Goal: Information Seeking & Learning: Learn about a topic

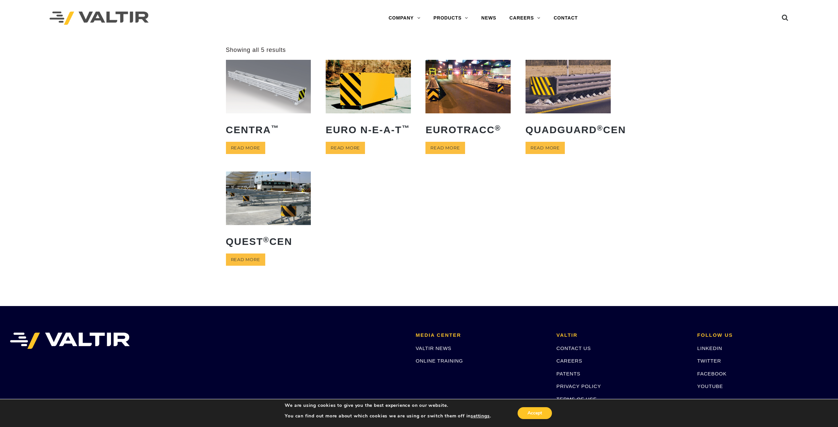
click at [281, 216] on img at bounding box center [268, 197] width 85 height 53
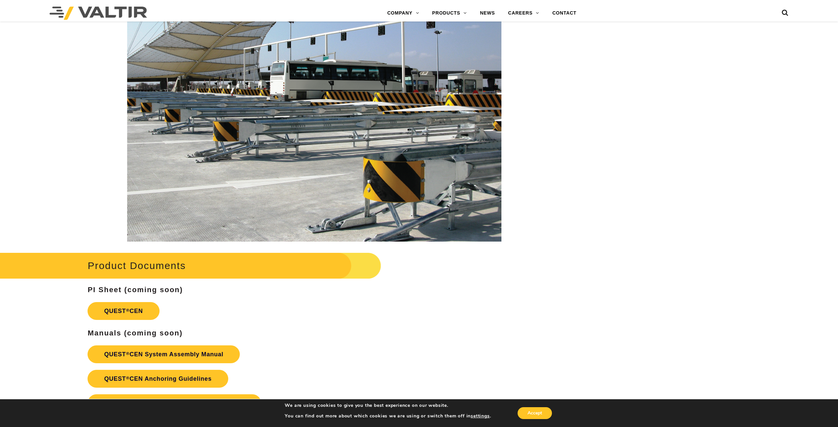
scroll to position [958, 0]
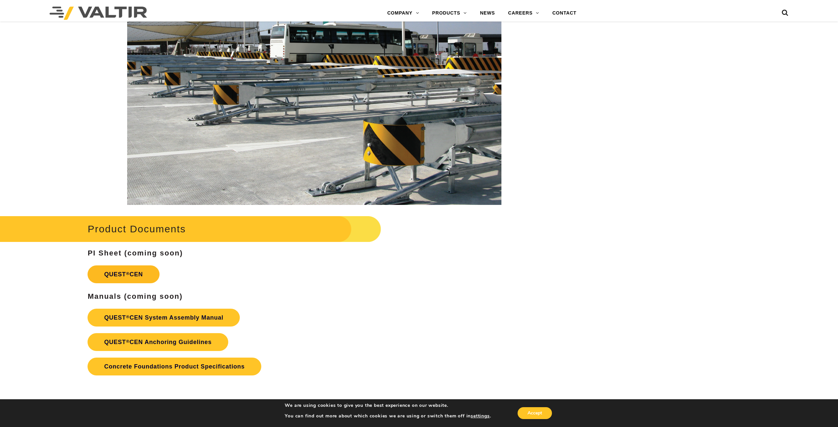
click at [145, 275] on link "QUEST ® CEN" at bounding box center [123, 274] width 72 height 18
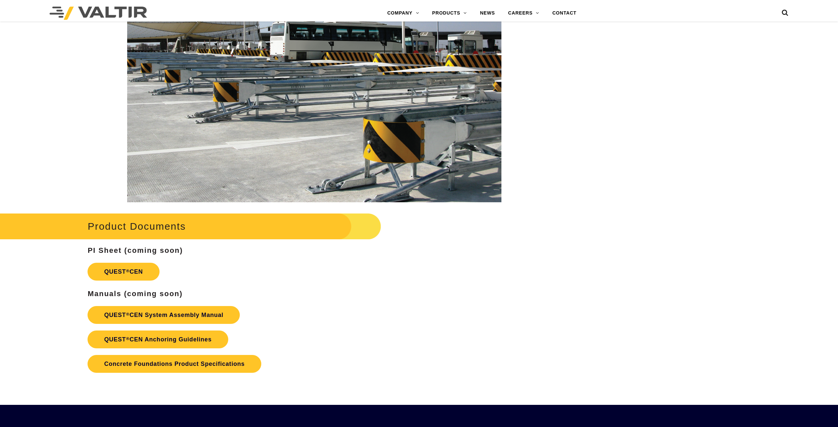
scroll to position [958, 0]
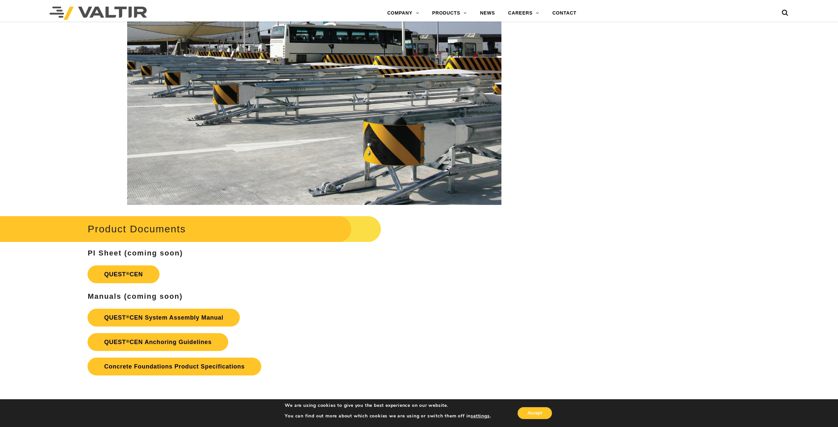
drag, startPoint x: 341, startPoint y: 287, endPoint x: 346, endPoint y: 280, distance: 8.4
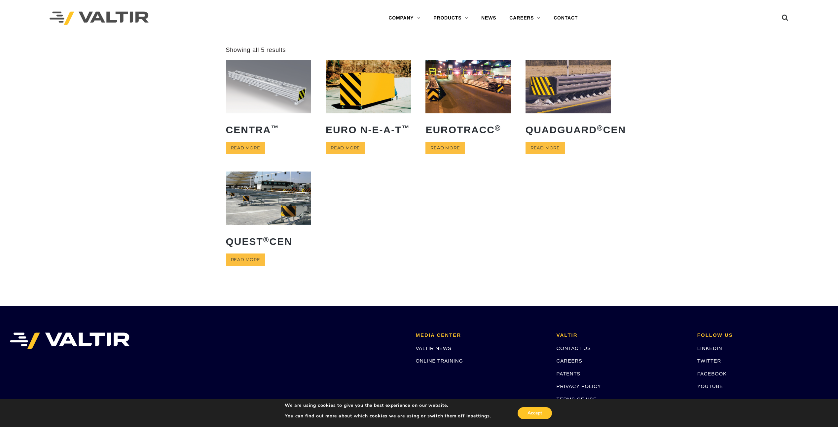
click at [299, 95] on img at bounding box center [268, 86] width 85 height 53
click at [383, 79] on img at bounding box center [368, 86] width 85 height 53
click at [498, 77] on img at bounding box center [467, 86] width 85 height 53
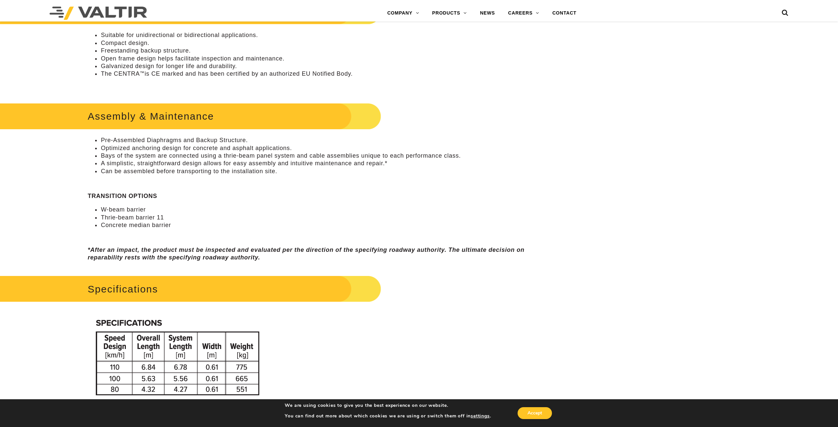
scroll to position [462, 0]
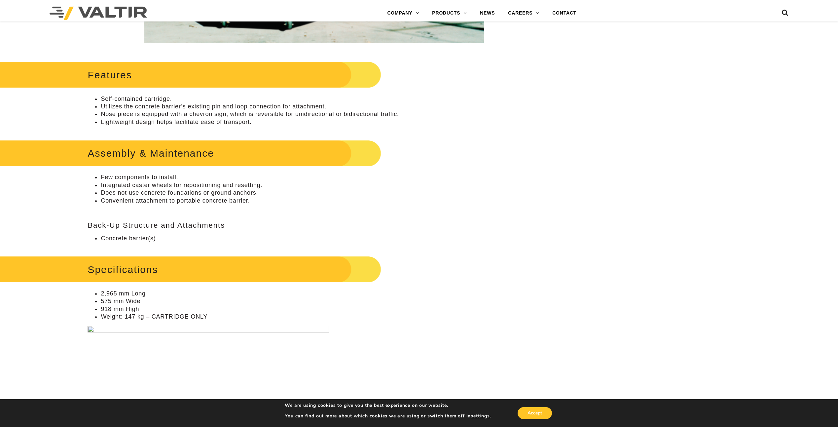
scroll to position [297, 0]
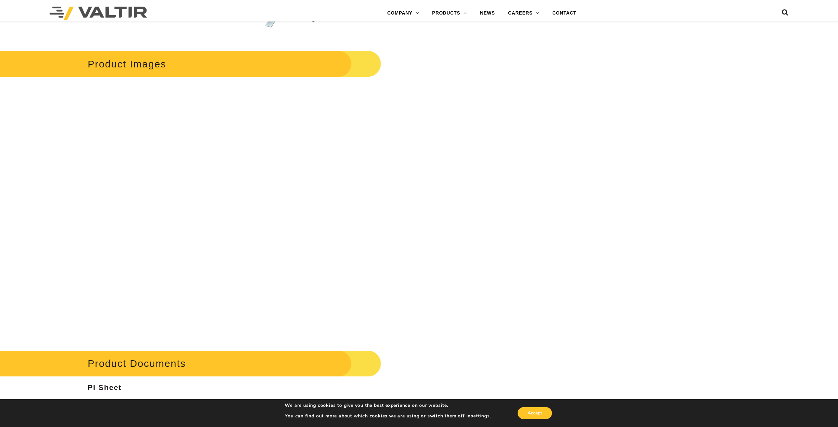
scroll to position [892, 0]
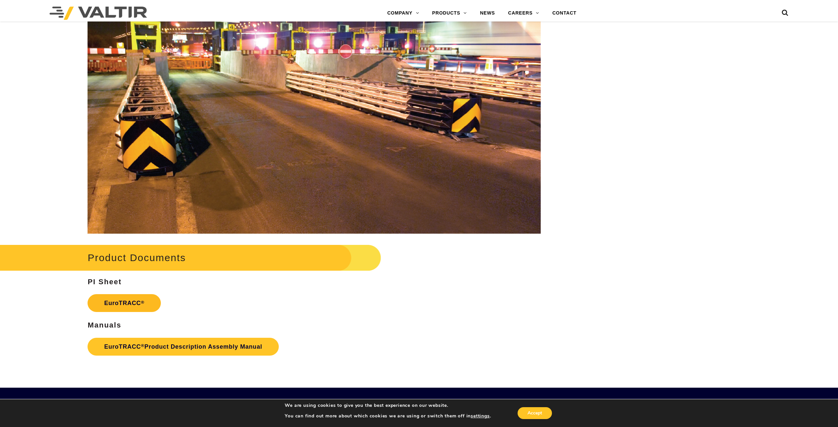
click at [143, 301] on sup "®" at bounding box center [143, 301] width 4 height 5
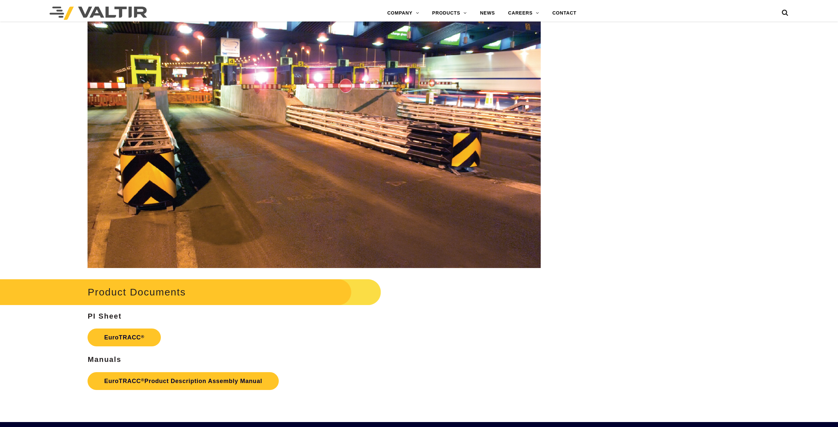
scroll to position [892, 0]
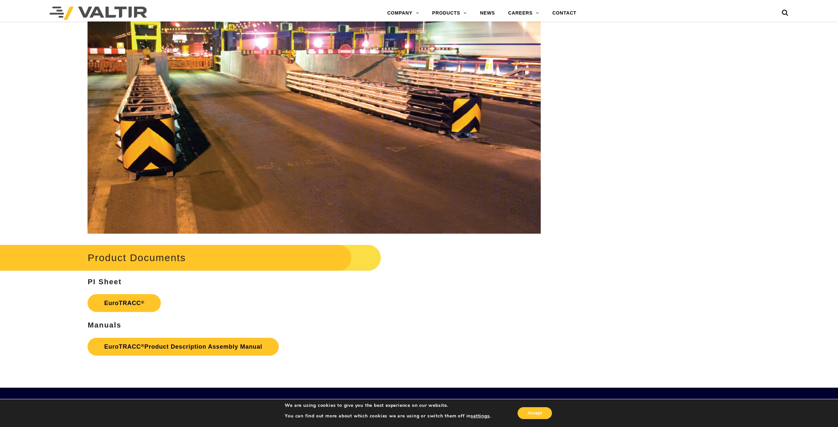
click at [510, 283] on h3 "PI Sheet" at bounding box center [313, 282] width 453 height 8
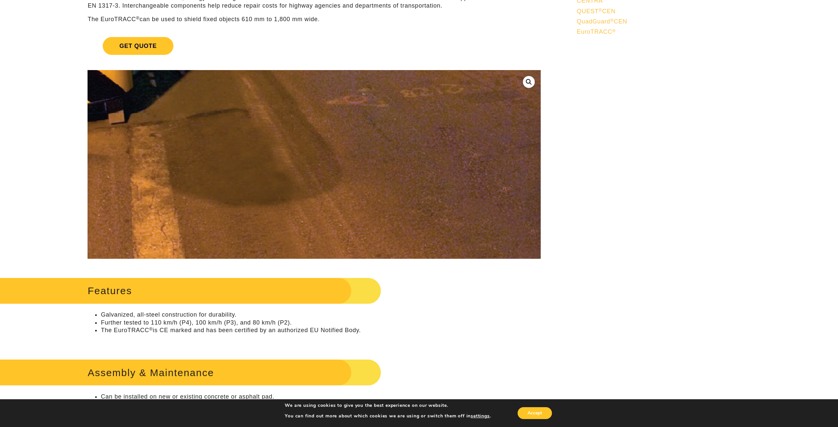
scroll to position [0, 0]
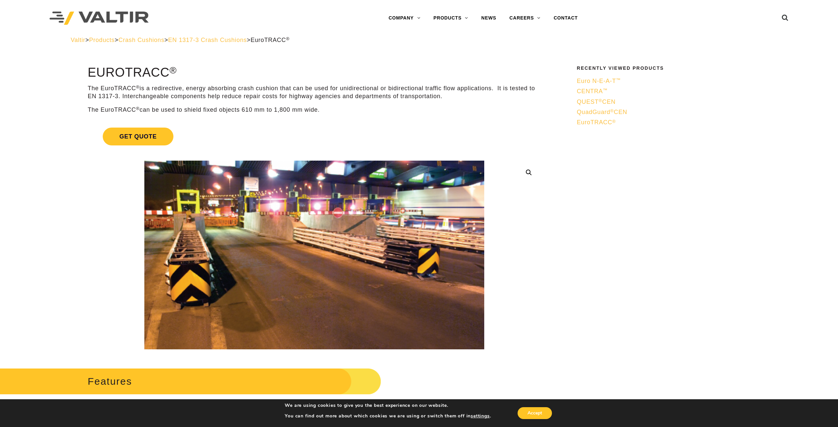
drag, startPoint x: 169, startPoint y: 73, endPoint x: 89, endPoint y: 71, distance: 79.9
click at [89, 71] on h1 "EuroTRACC ®" at bounding box center [313, 73] width 453 height 14
copy h1 "EuroTRACC"
